Goal: Task Accomplishment & Management: Manage account settings

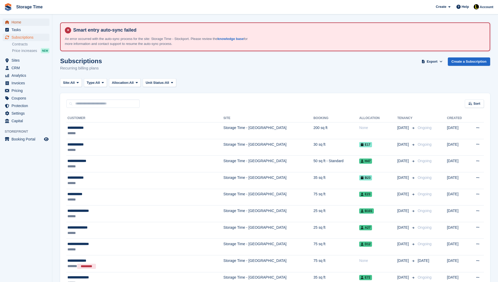
click at [32, 24] on span "Home" at bounding box center [26, 22] width 31 height 7
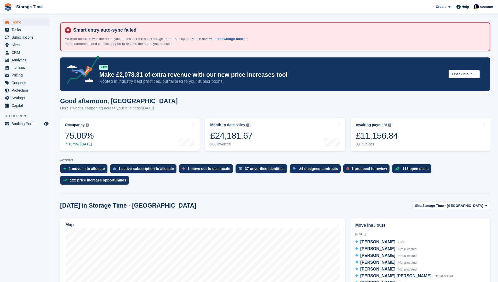
click at [385, 215] on div "Move ins / outs [DATE] [PERSON_NAME] C29 [PERSON_NAME] Not allocated [PERSON_NA…" at bounding box center [419, 285] width 145 height 141
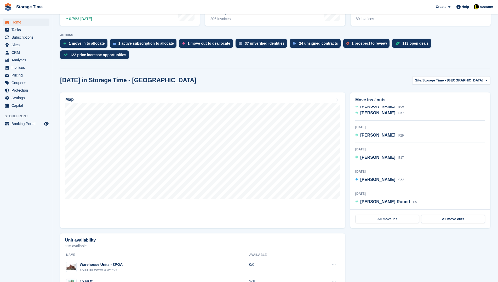
scroll to position [73, 0]
drag, startPoint x: 393, startPoint y: 138, endPoint x: 361, endPoint y: 133, distance: 32.3
click at [361, 133] on div "18 Aug 2025 Stephanie Elliott F29" at bounding box center [420, 132] width 130 height 19
copy div "Stephanie Elliott F29"
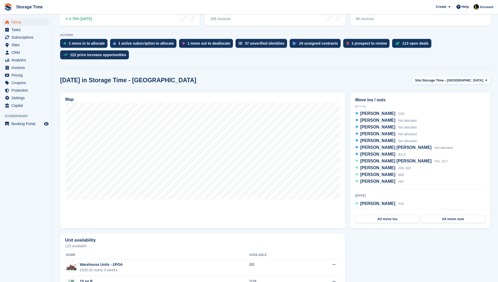
scroll to position [0, 0]
